Goal: Find specific page/section: Find specific page/section

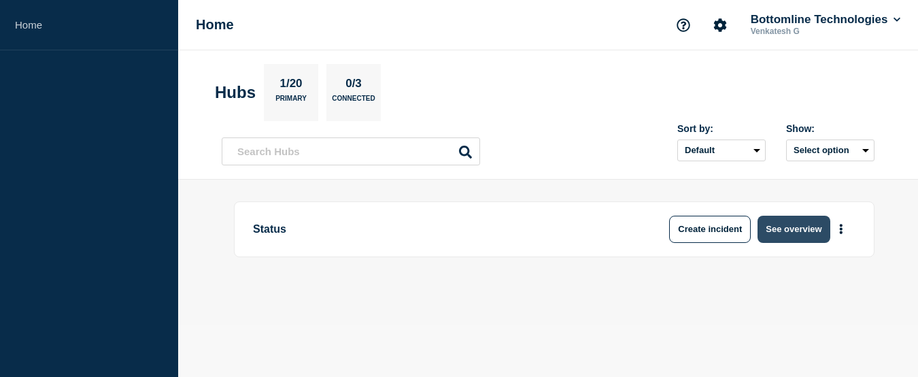
click at [801, 237] on button "See overview" at bounding box center [794, 229] width 72 height 27
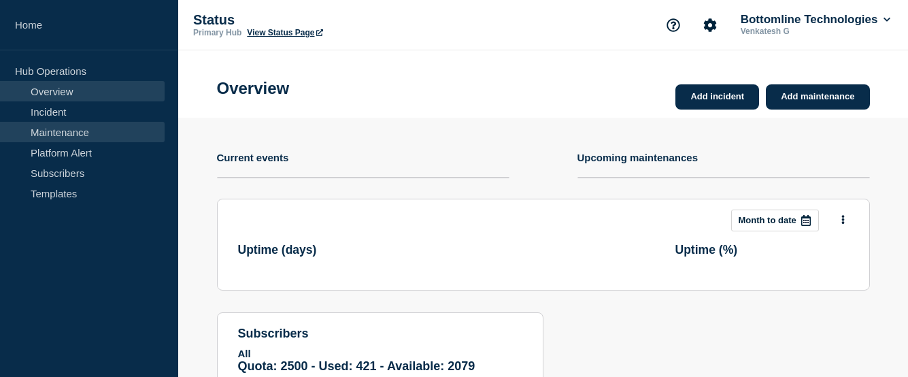
click at [65, 140] on link "Maintenance" at bounding box center [82, 132] width 165 height 20
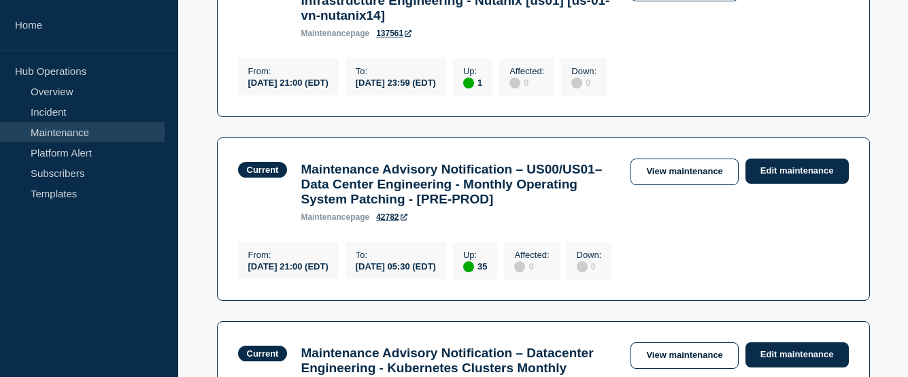
scroll to position [1224, 0]
